Goal: Task Accomplishment & Management: Manage account settings

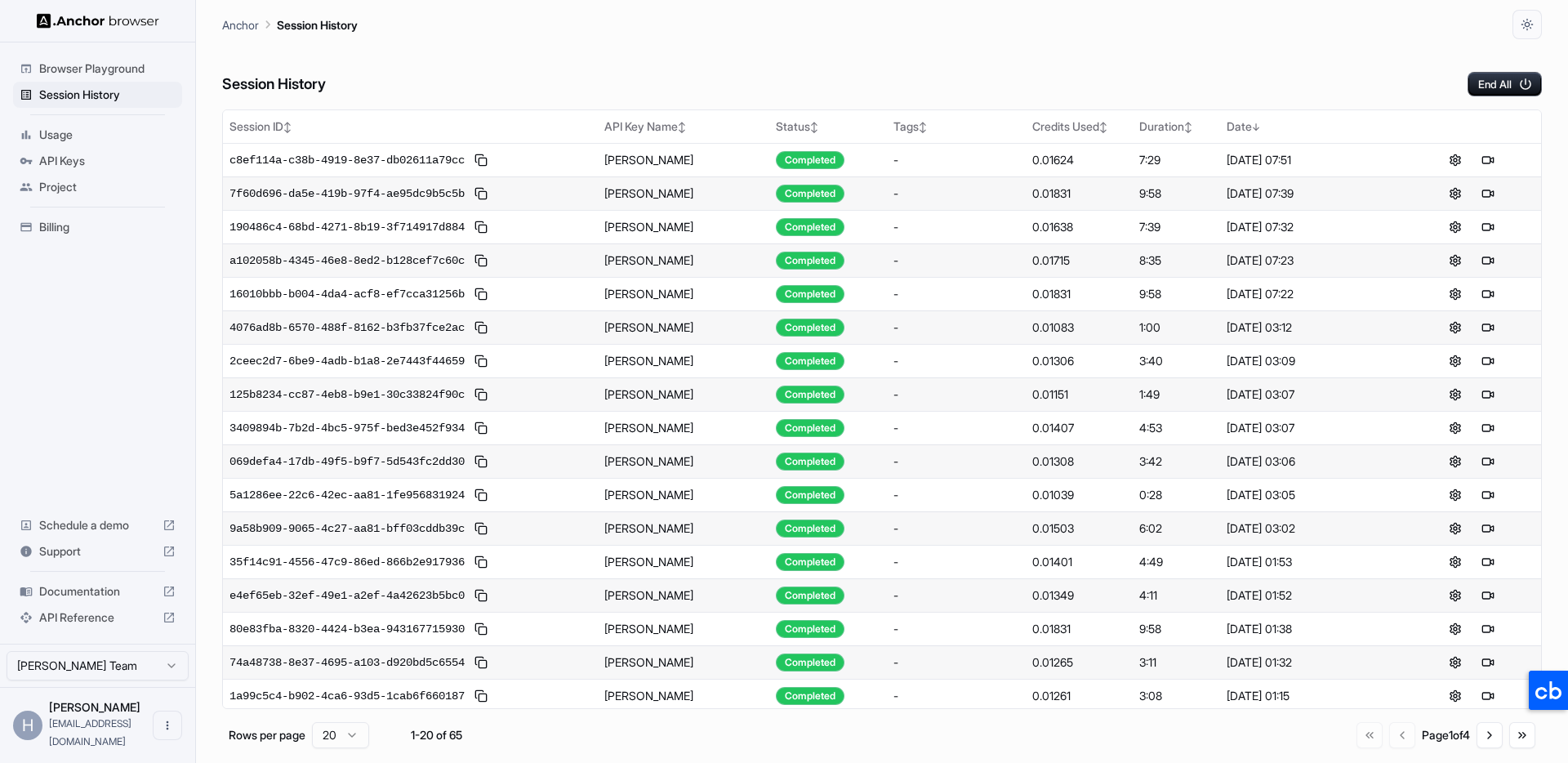
click at [891, 29] on div "Anchor Session History" at bounding box center [882, 19] width 1320 height 39
click at [61, 405] on div "Browser Playground Session History Usage API Keys Project Billing Schedule a de…" at bounding box center [97, 343] width 195 height 601
drag, startPoint x: 71, startPoint y: 337, endPoint x: 54, endPoint y: 144, distance: 193.7
click at [71, 335] on div "Browser Playground Session History Usage API Keys Project Billing Schedule a de…" at bounding box center [97, 343] width 195 height 601
click at [52, 140] on span "Usage" at bounding box center [107, 135] width 136 height 17
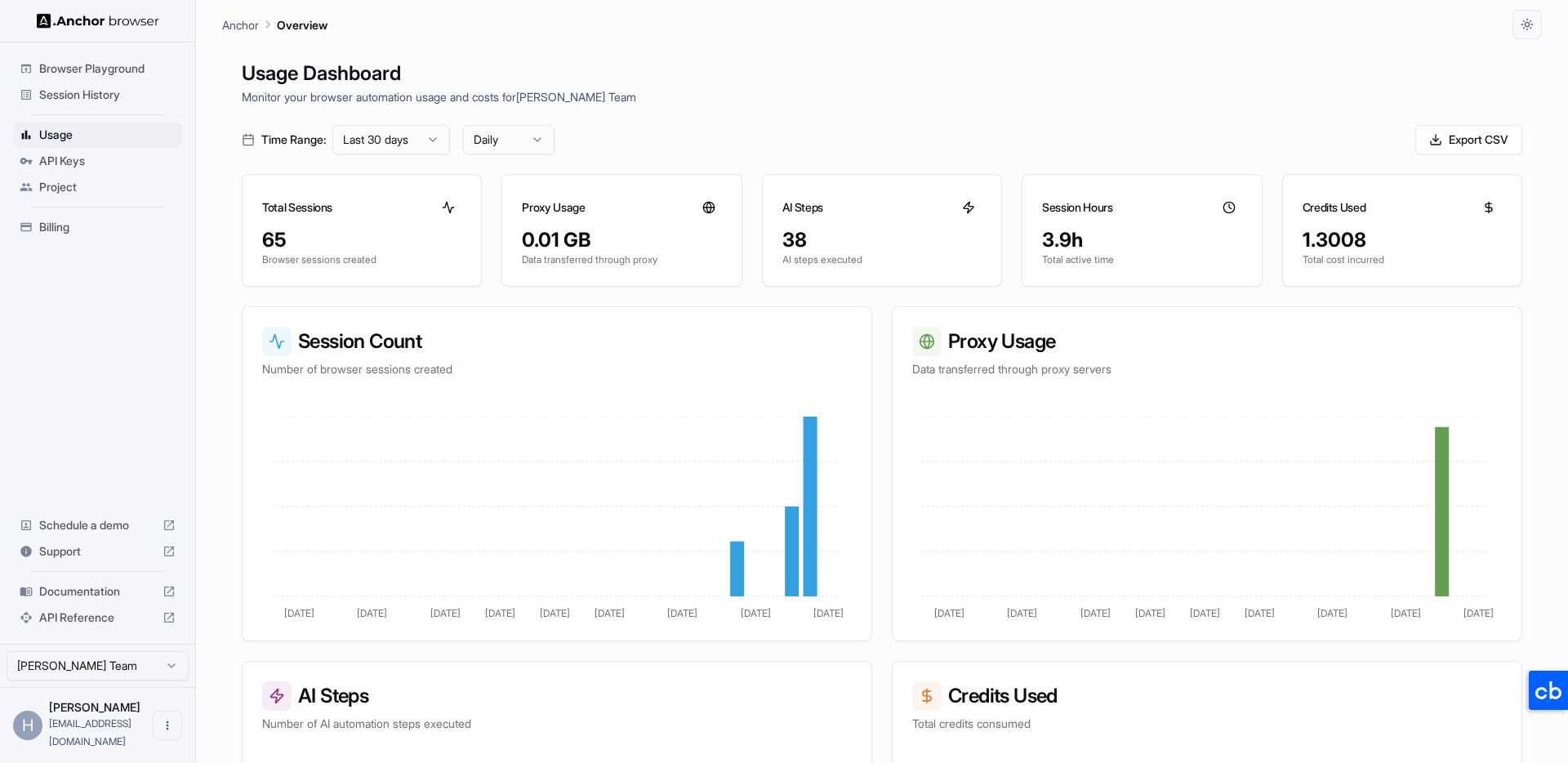
click at [43, 230] on span "Billing" at bounding box center [107, 227] width 136 height 17
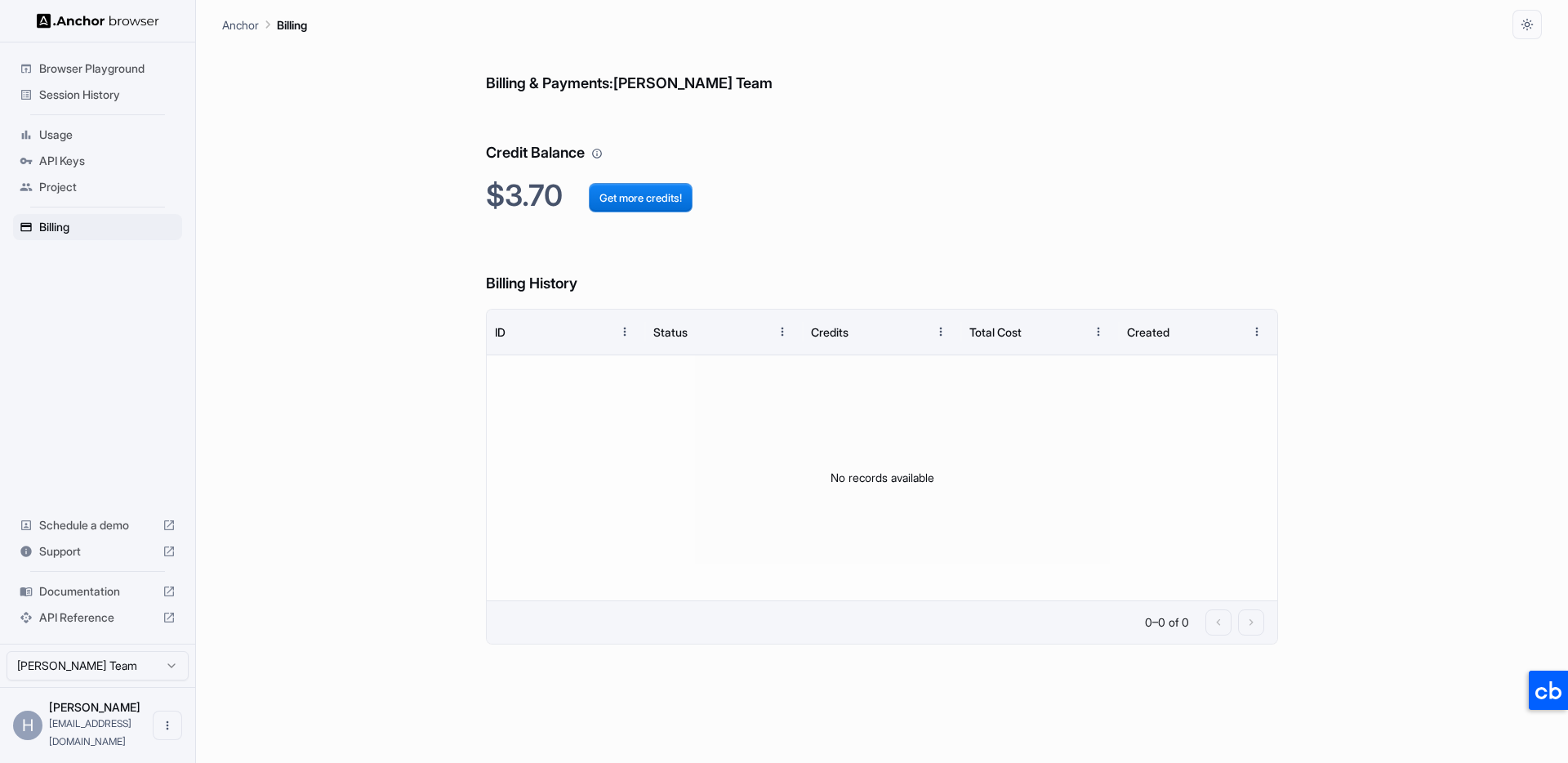
click at [377, 271] on div "Billing & Payments: [PERSON_NAME] Team Credit Balance $3.70 Get more credits! B…" at bounding box center [882, 400] width 1320 height 723
drag, startPoint x: 360, startPoint y: 250, endPoint x: 372, endPoint y: 247, distance: 12.4
click at [363, 249] on div "Billing & Payments: [PERSON_NAME] Team Credit Balance $3.70 Get more credits! B…" at bounding box center [882, 400] width 1320 height 723
click at [359, 312] on div "Billing & Payments: [PERSON_NAME] Team Credit Balance $3.70 Get more credits! B…" at bounding box center [882, 400] width 1320 height 723
click at [645, 201] on button "Get more credits!" at bounding box center [640, 197] width 104 height 29
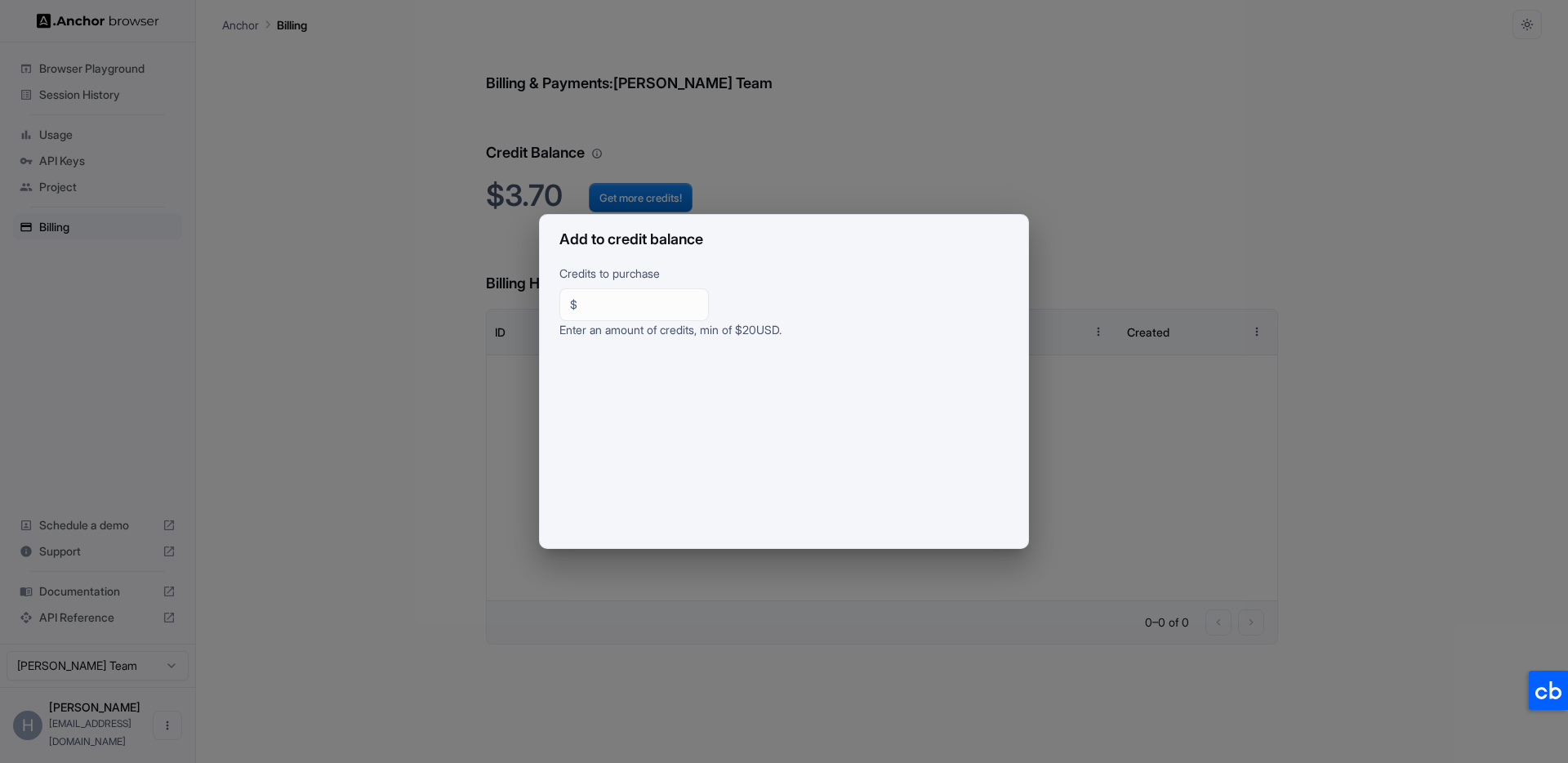
click at [375, 514] on div "Add to credit balance Credits to purchase $ ** ​ Enter an amount of credits, mi…" at bounding box center [784, 381] width 1568 height 763
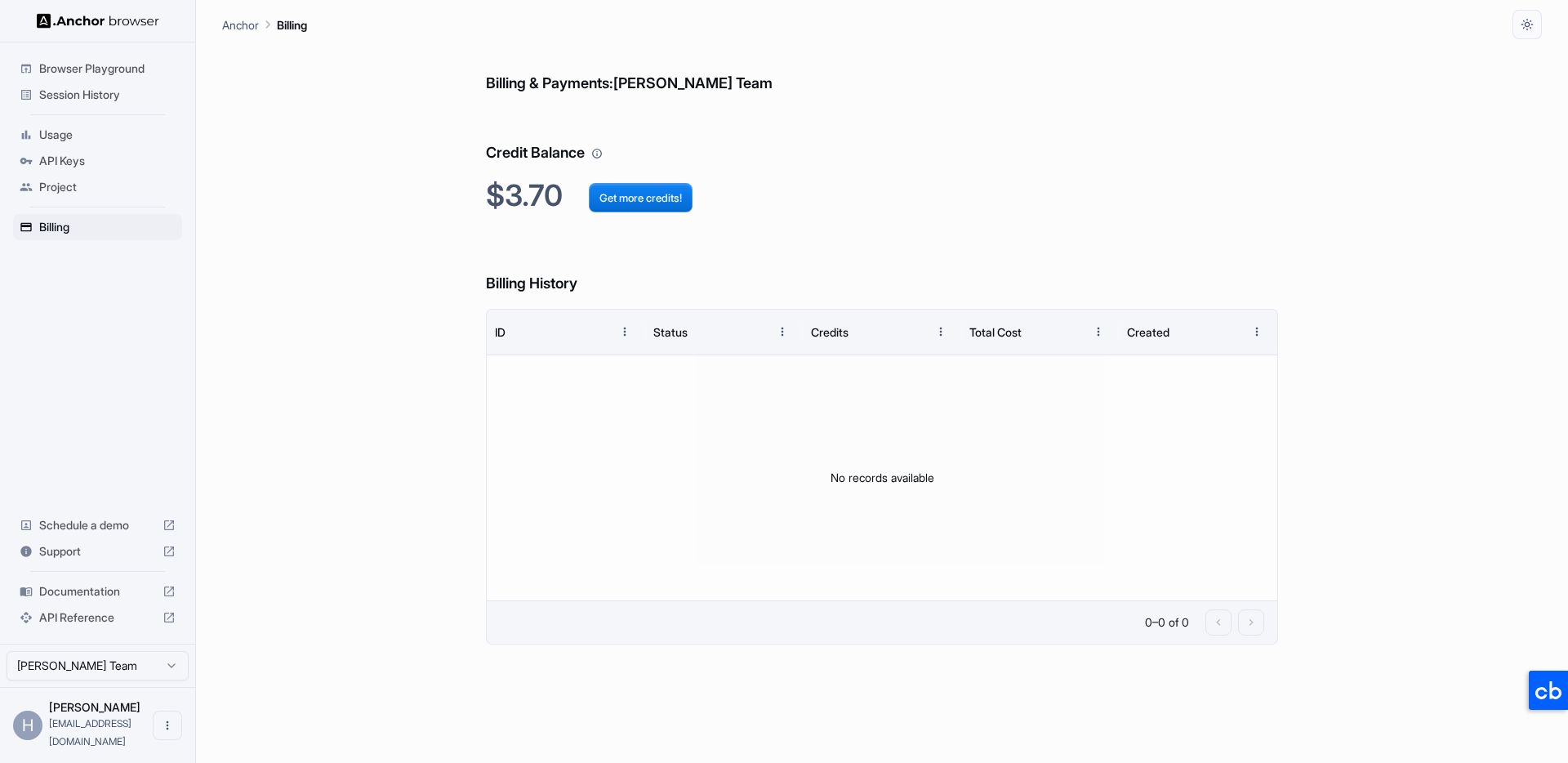
click at [387, 359] on div "Billing & Payments: [PERSON_NAME] Team Credit Balance $3.70 Get more credits! B…" at bounding box center [882, 400] width 1320 height 723
click at [1178, 148] on h6 "Credit Balance" at bounding box center [882, 137] width 792 height 56
click at [1303, 161] on div "Billing & Payments: [PERSON_NAME] Team Credit Balance $3.70 Get more credits! B…" at bounding box center [882, 400] width 1320 height 723
click at [1069, 126] on h6 "Credit Balance" at bounding box center [882, 137] width 792 height 56
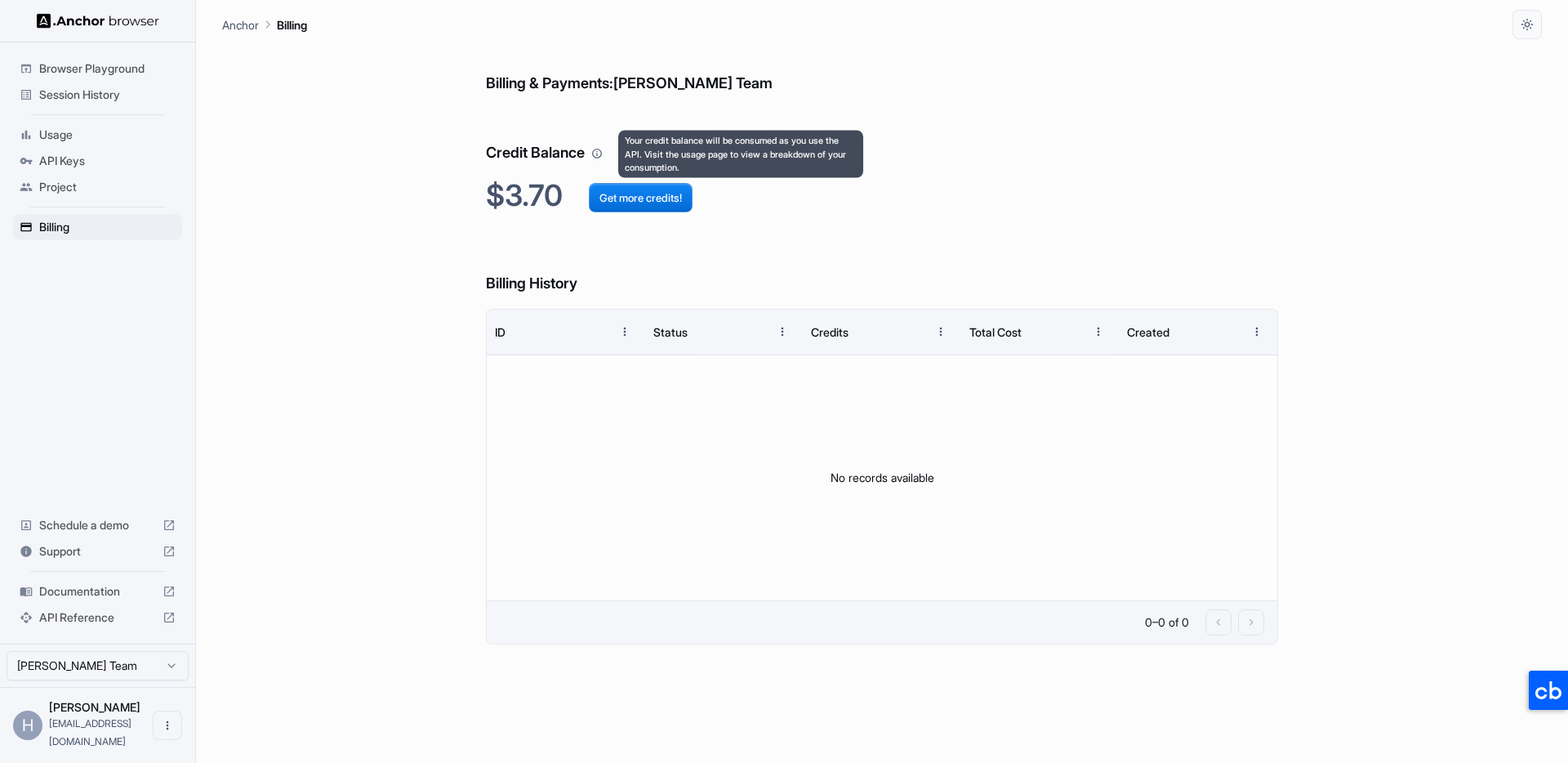
click at [600, 153] on icon "Your credit balance will be consumed as you use the API. Visit the usage page t…" at bounding box center [597, 154] width 12 height 12
click at [1179, 134] on h6 "Credit Balance" at bounding box center [882, 137] width 792 height 56
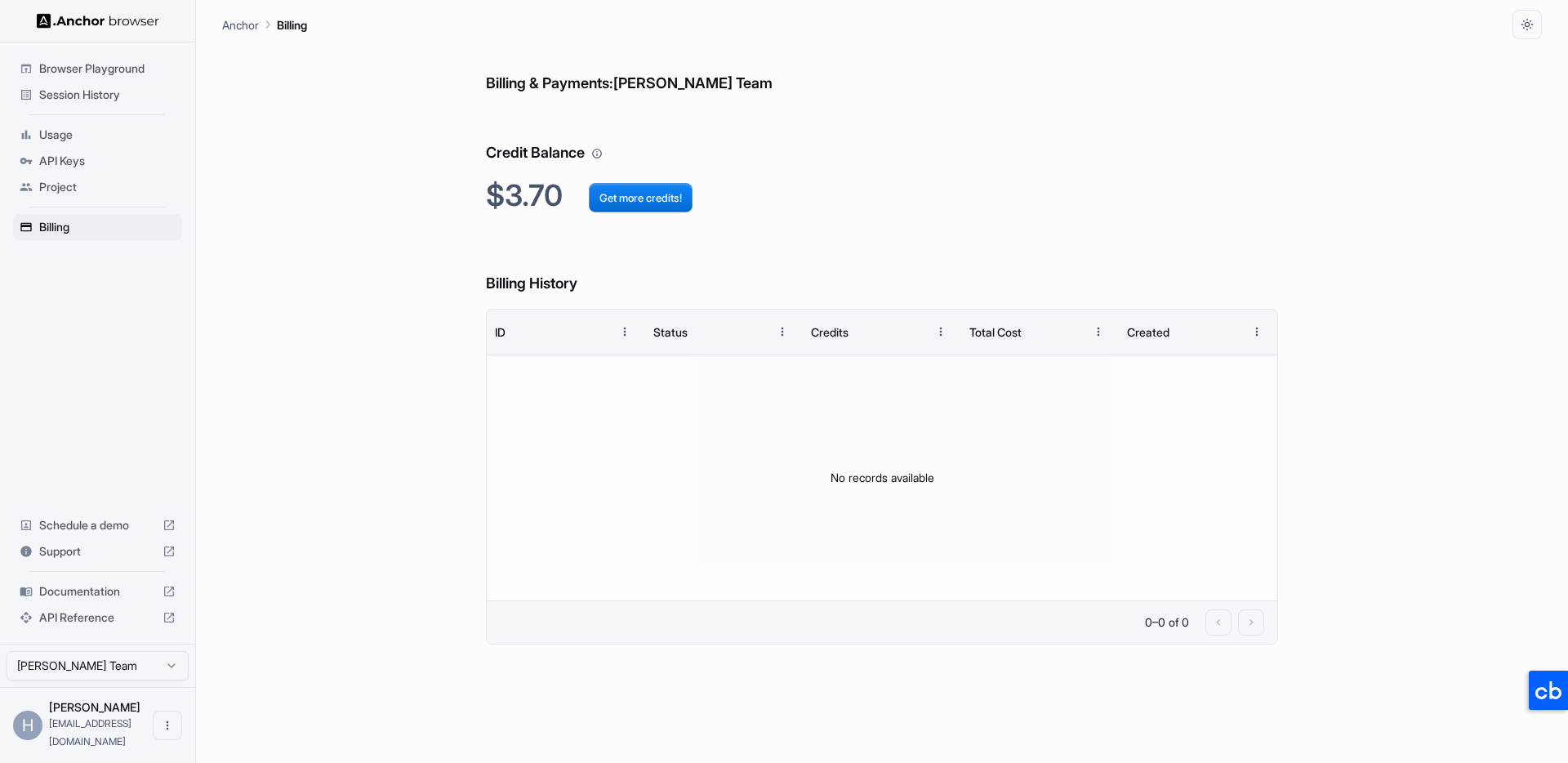
click at [980, 164] on h6 "Credit Balance" at bounding box center [882, 137] width 792 height 56
